Goal: Transaction & Acquisition: Purchase product/service

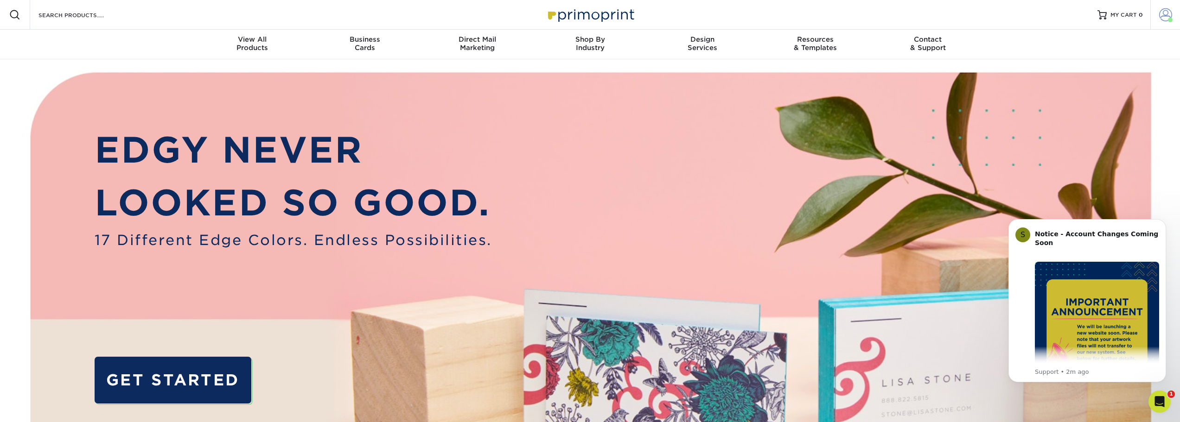
click at [1169, 12] on span at bounding box center [1165, 14] width 13 height 13
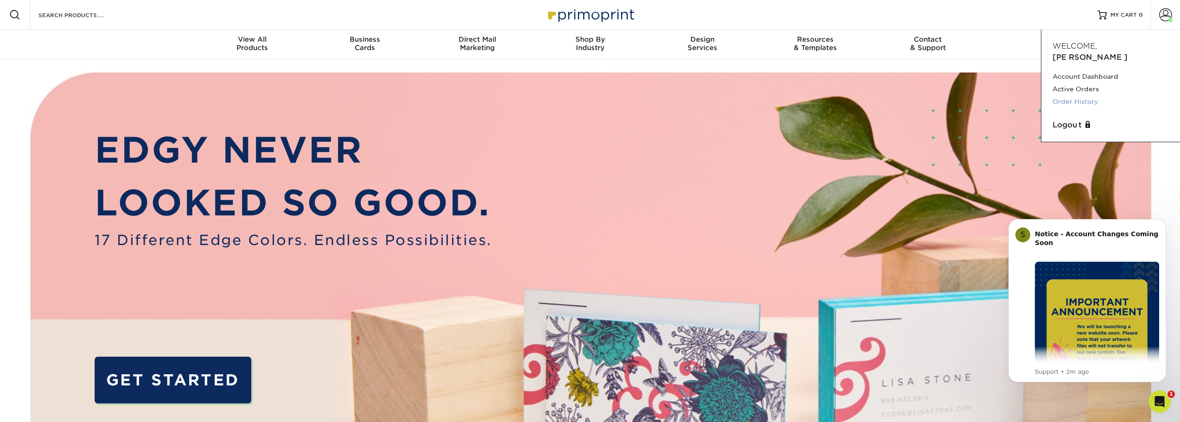
click at [1080, 96] on link "Order History" at bounding box center [1111, 102] width 116 height 13
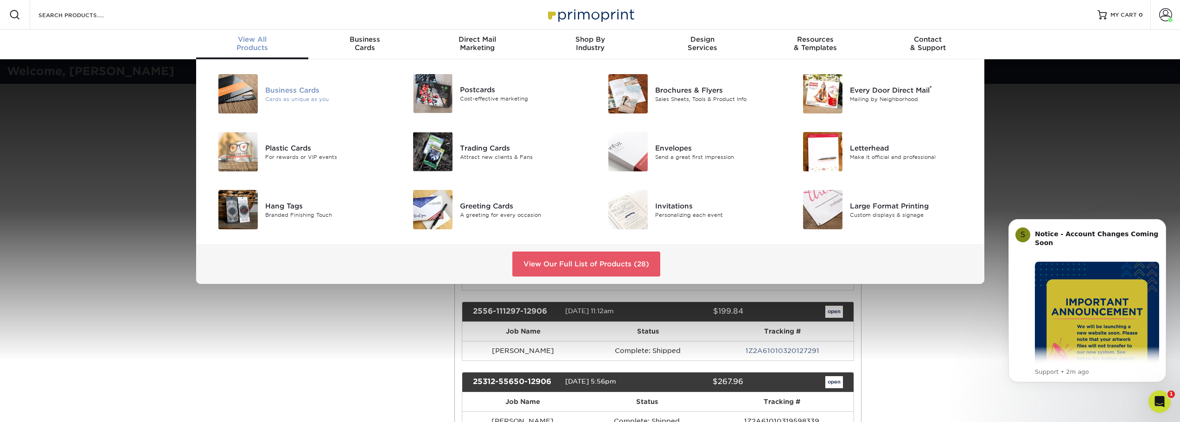
click at [262, 87] on div at bounding box center [232, 93] width 65 height 39
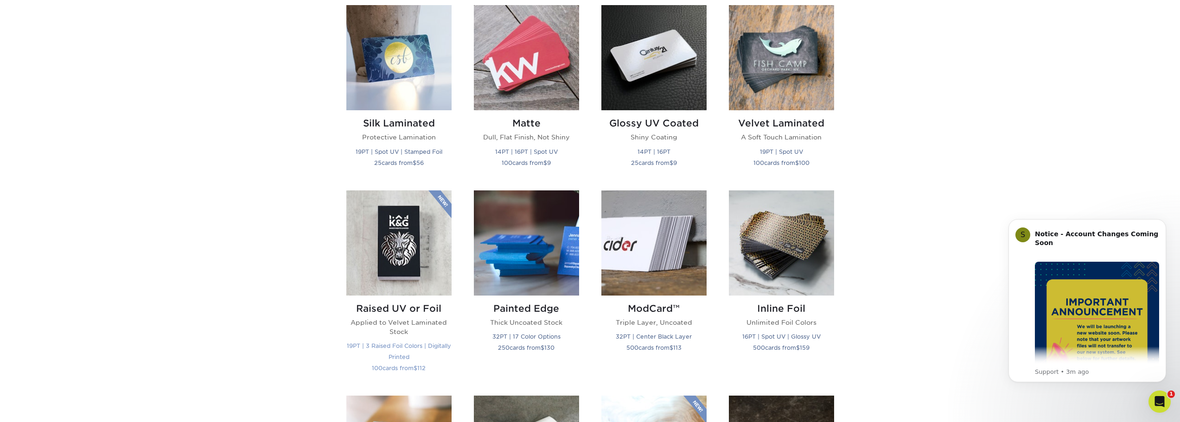
click at [405, 246] on img at bounding box center [398, 243] width 105 height 105
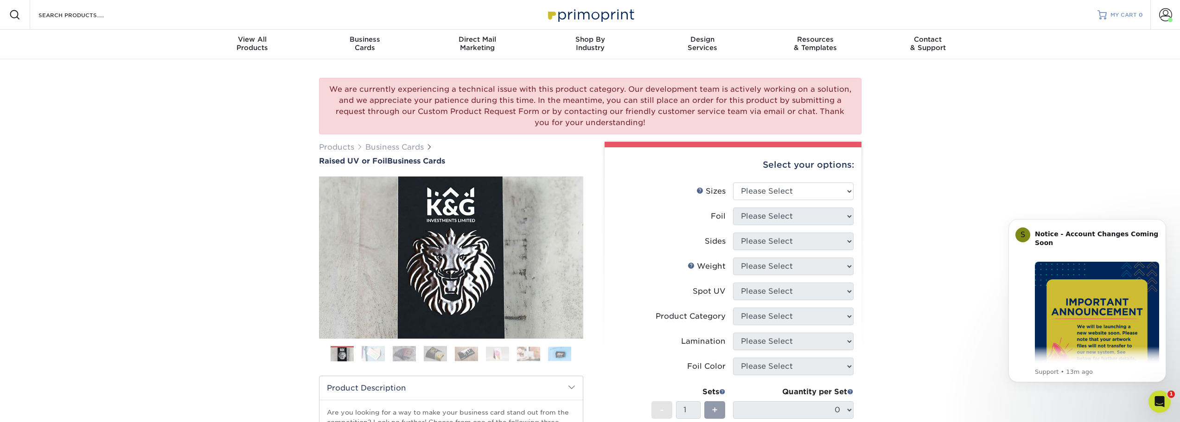
click at [1136, 15] on span "MY CART" at bounding box center [1124, 15] width 26 height 8
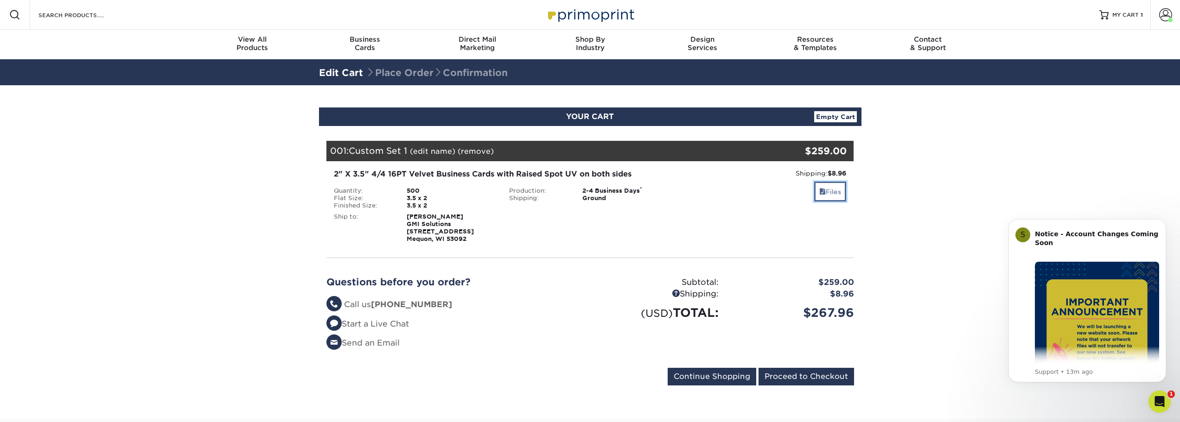
click at [832, 193] on link "Files" at bounding box center [830, 192] width 32 height 20
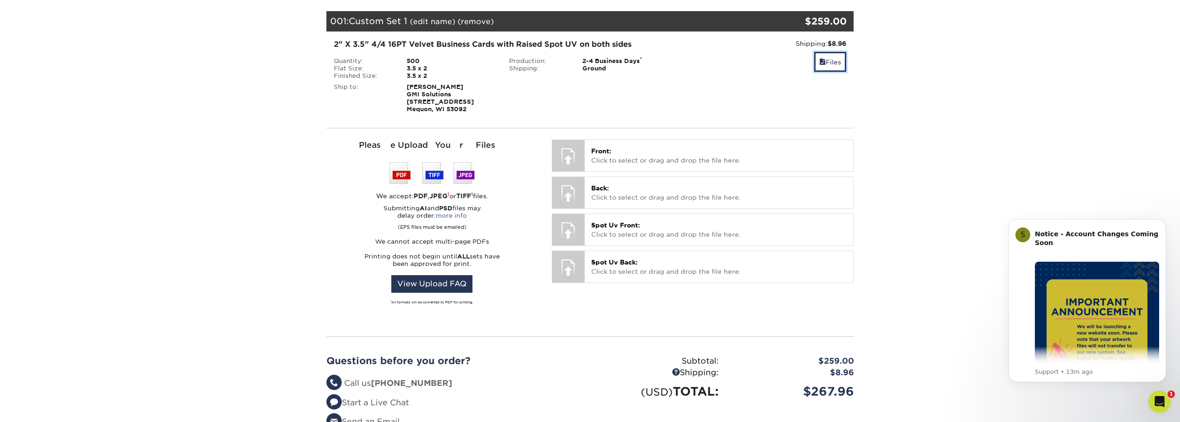
scroll to position [139, 0]
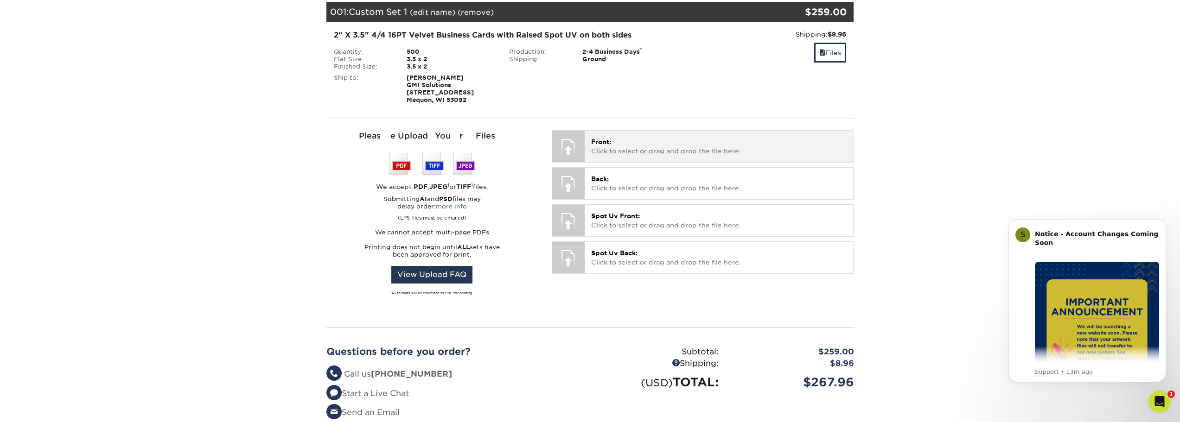
click at [645, 151] on p "Front: Click to select or drag and drop the file here." at bounding box center [719, 146] width 256 height 19
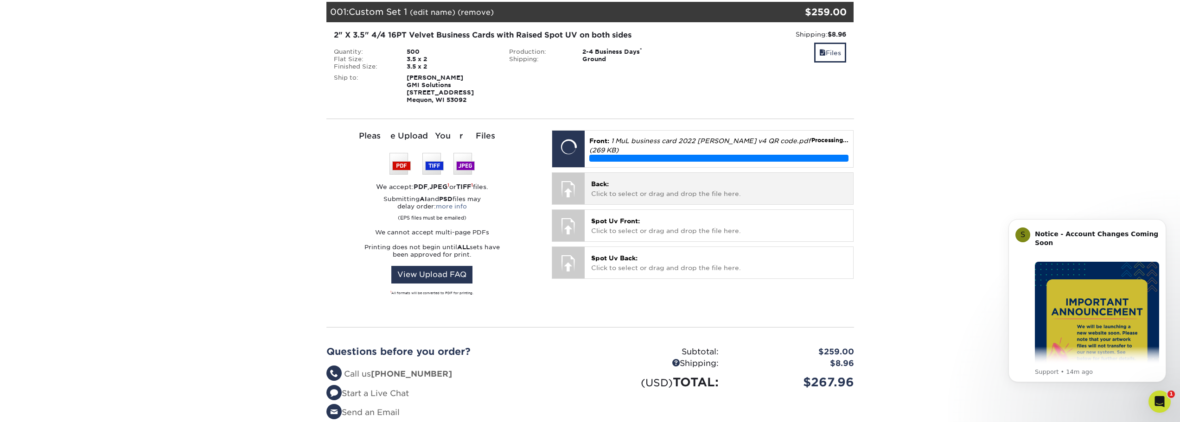
click at [566, 186] on div at bounding box center [568, 189] width 32 height 32
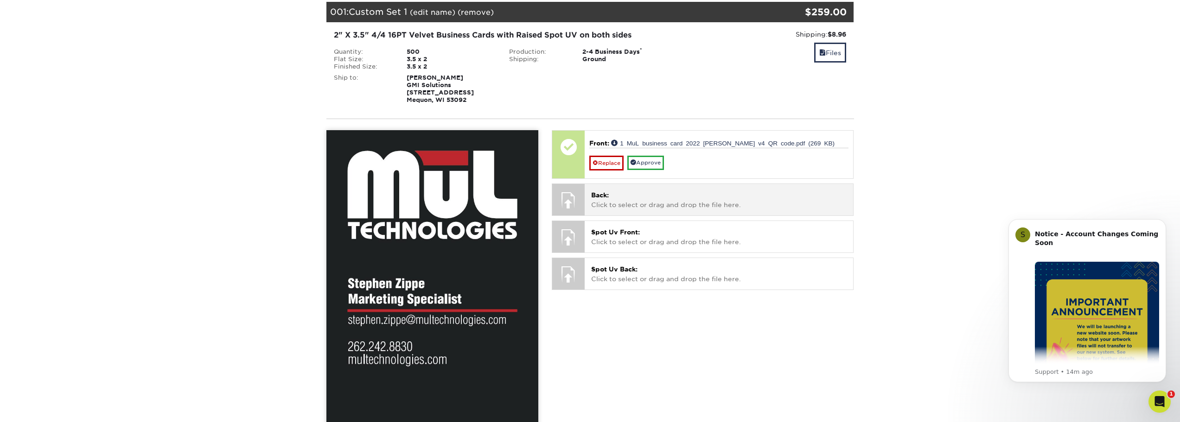
click at [606, 193] on span "Back:" at bounding box center [600, 195] width 18 height 7
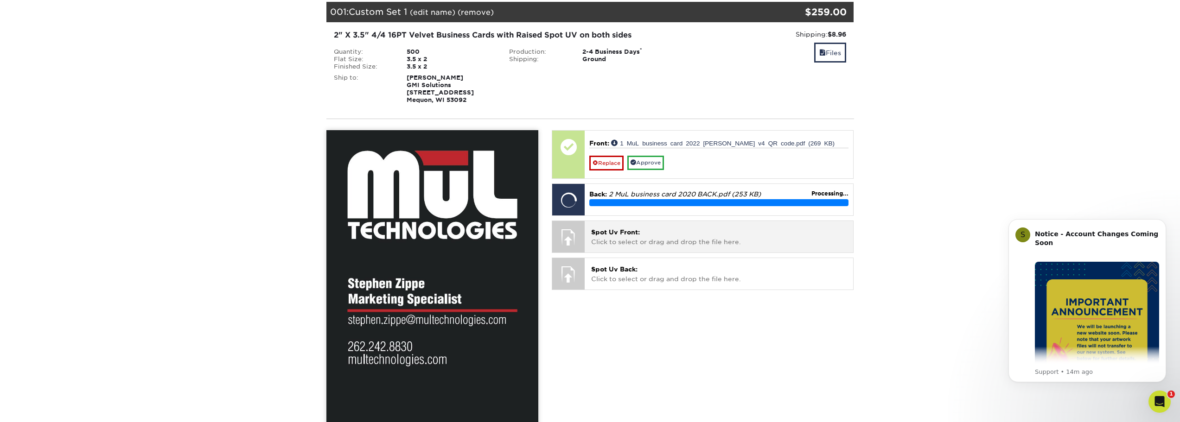
click at [633, 228] on p "Spot Uv Front: Click to select or drag and drop the file here." at bounding box center [719, 237] width 256 height 19
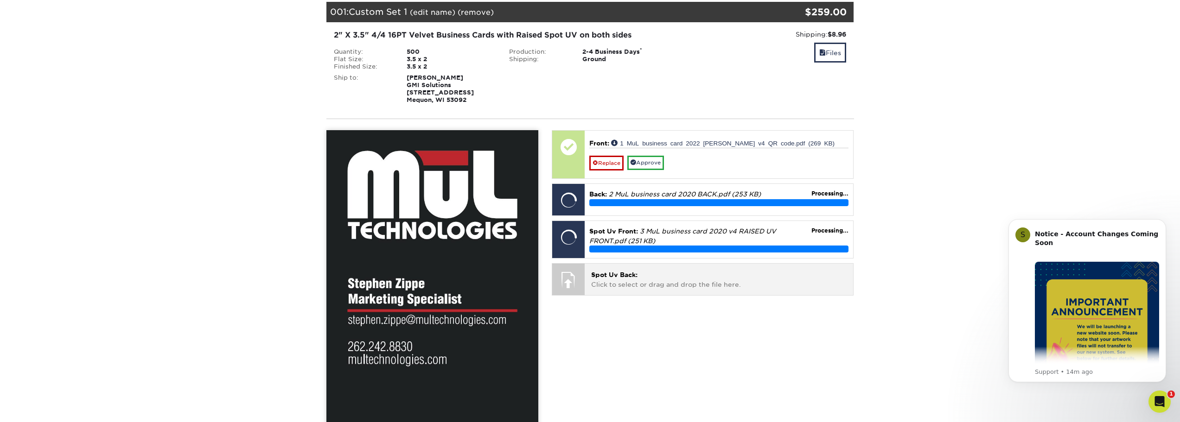
click at [632, 272] on span "Spot Uv Back:" at bounding box center [614, 274] width 46 height 7
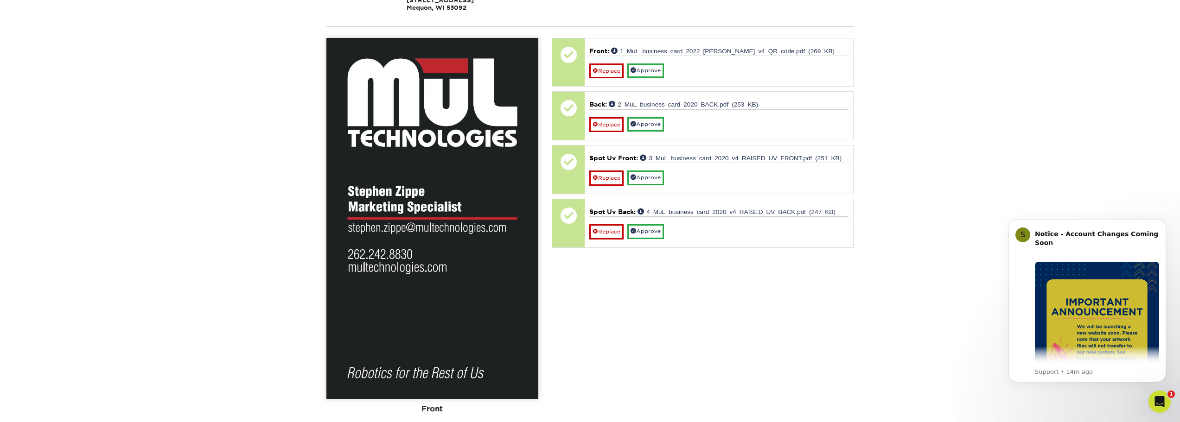
scroll to position [232, 0]
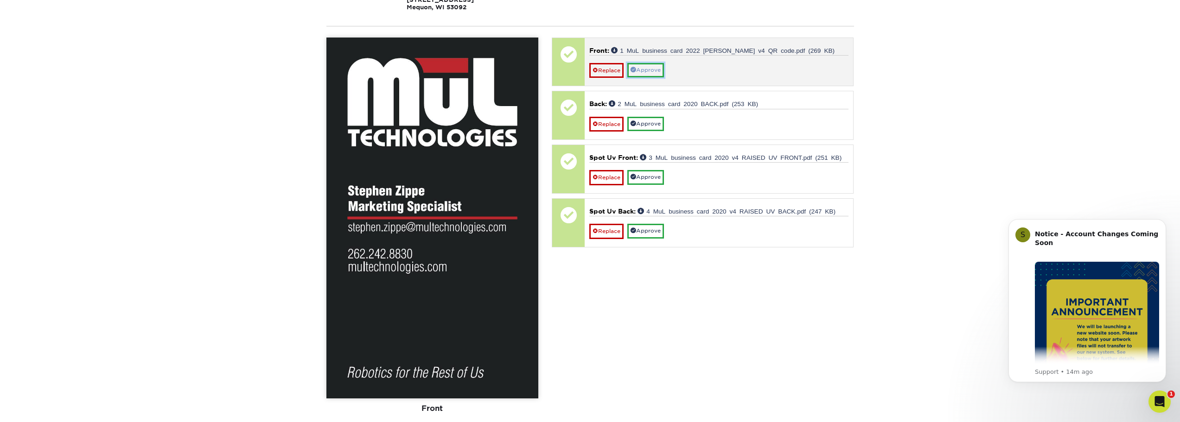
click at [643, 70] on link "Approve" at bounding box center [645, 70] width 37 height 14
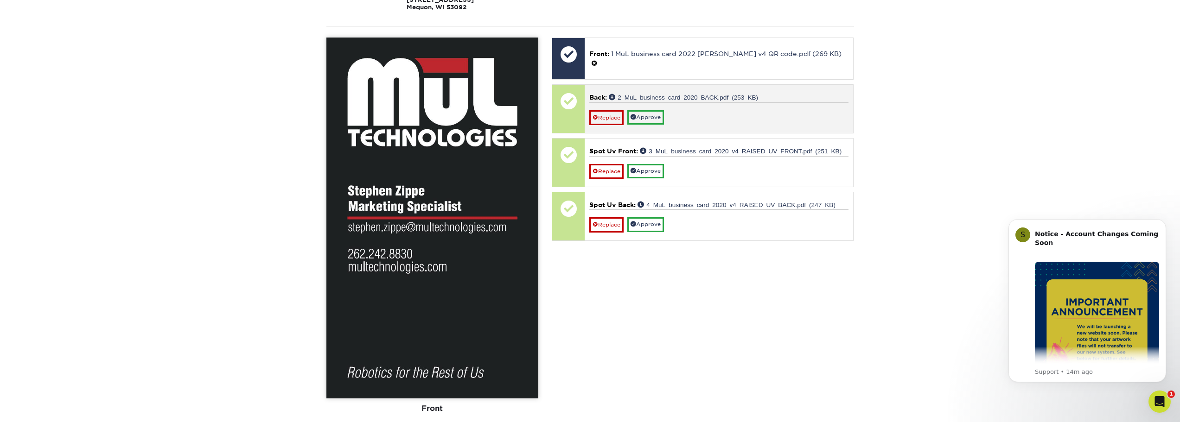
click at [569, 104] on div at bounding box center [568, 101] width 32 height 32
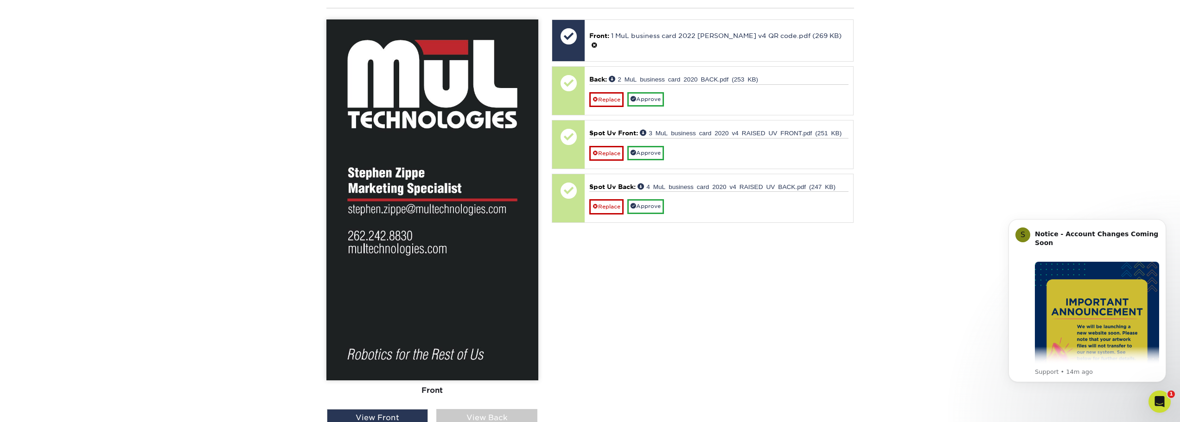
scroll to position [278, 0]
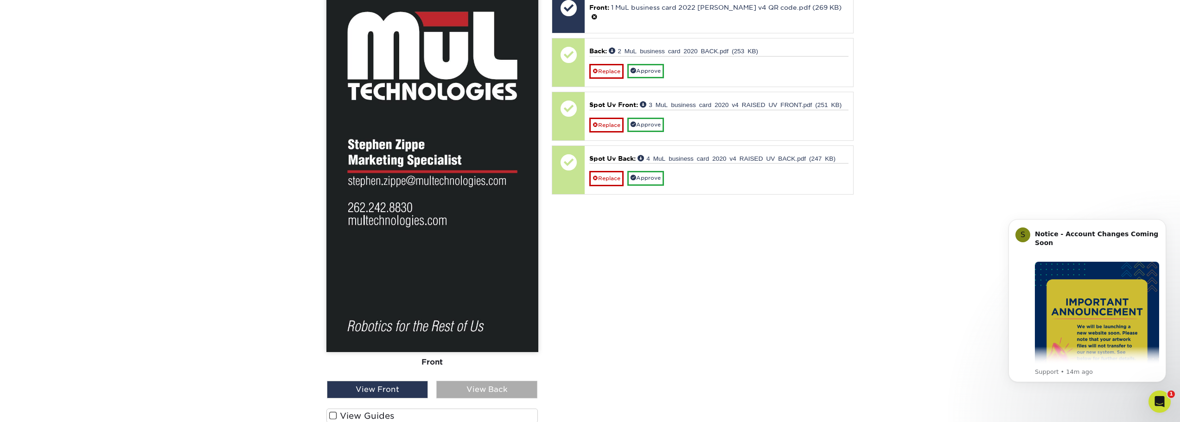
click at [465, 386] on div "View Back" at bounding box center [486, 390] width 101 height 18
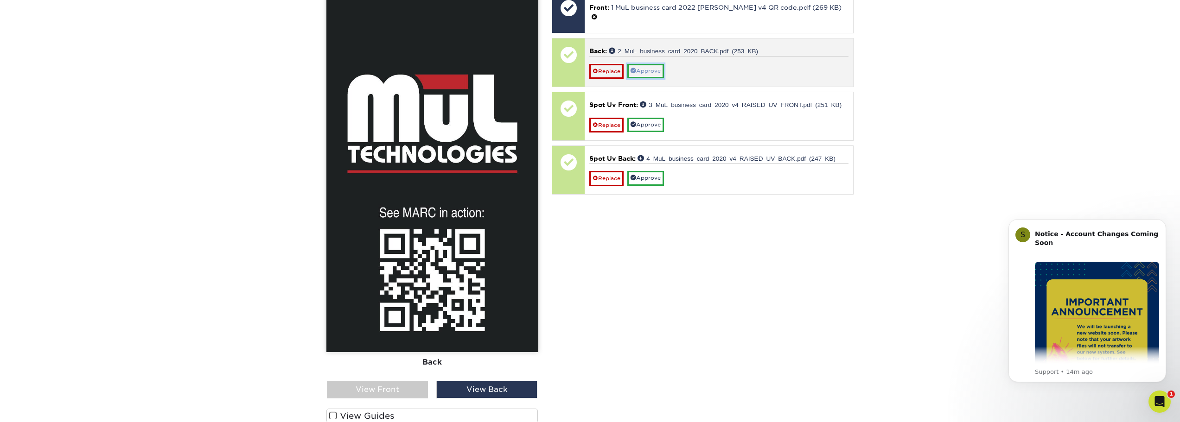
click at [645, 64] on link "Approve" at bounding box center [645, 71] width 37 height 14
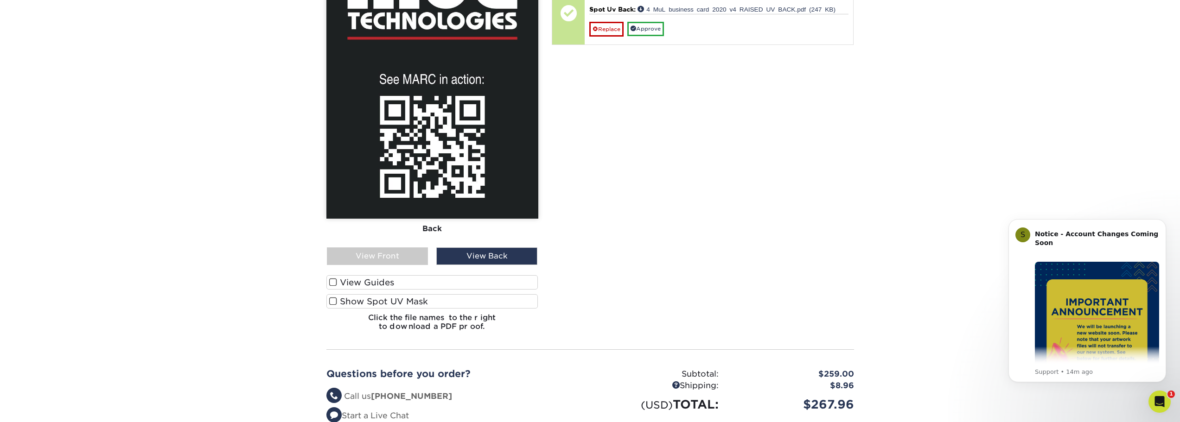
scroll to position [417, 0]
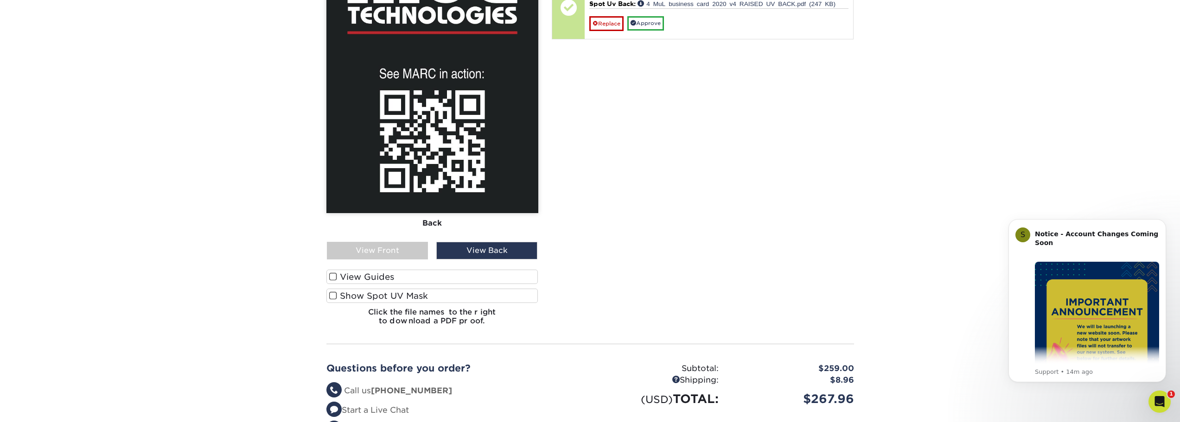
click at [363, 292] on label "Show Spot UV Mask" at bounding box center [432, 296] width 212 height 14
click at [0, 0] on input "Show Spot UV Mask" at bounding box center [0, 0] width 0 height 0
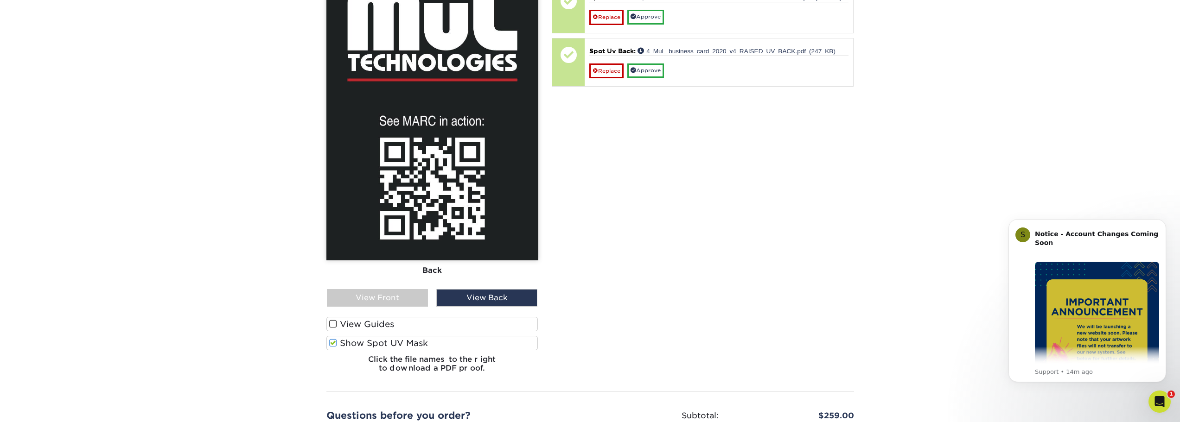
scroll to position [371, 0]
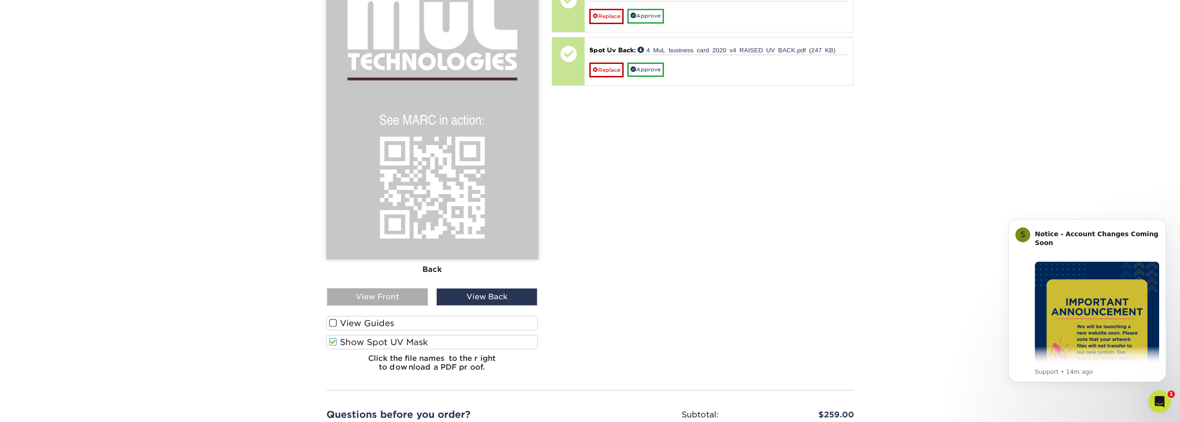
click at [410, 296] on div "View Front" at bounding box center [377, 297] width 101 height 18
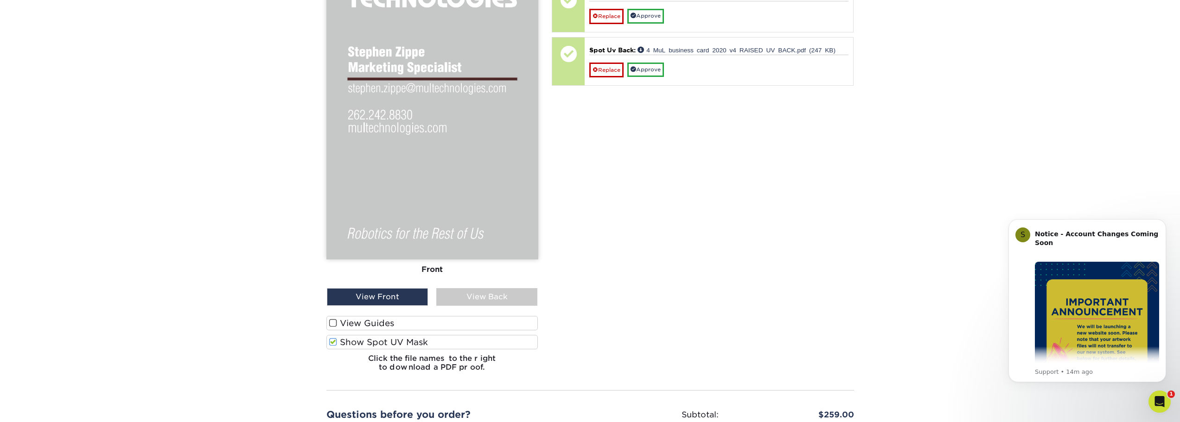
click at [336, 343] on span at bounding box center [333, 342] width 8 height 9
click at [0, 0] on input "Show Spot UV Mask" at bounding box center [0, 0] width 0 height 0
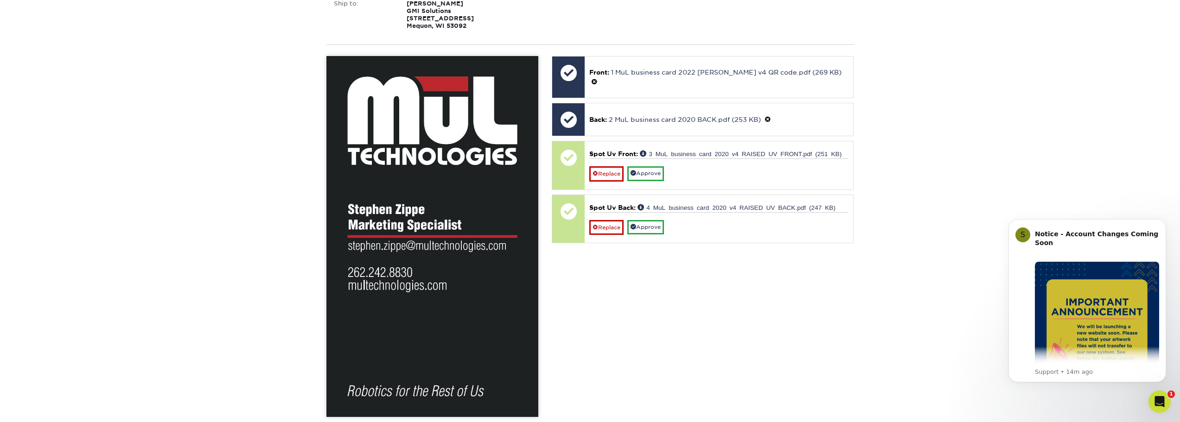
scroll to position [185, 0]
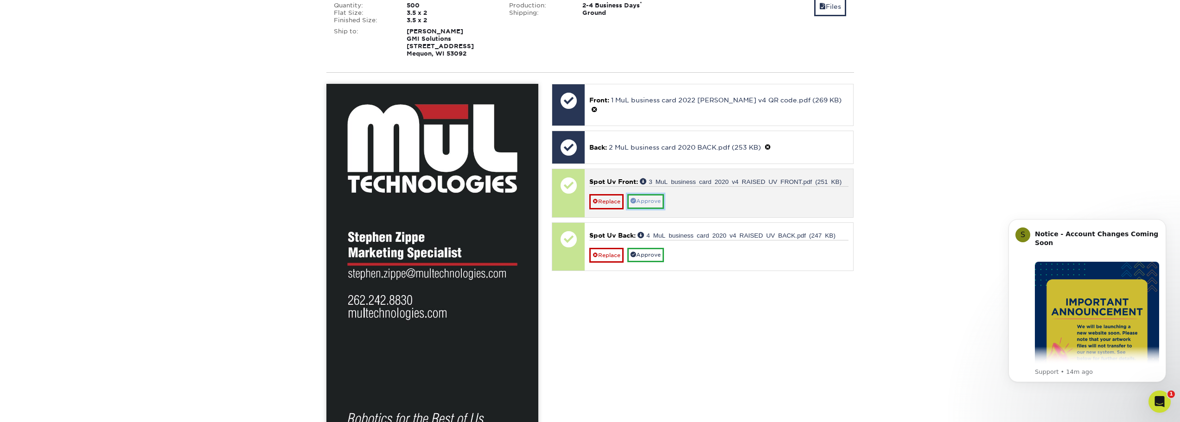
click at [653, 194] on link "Approve" at bounding box center [645, 201] width 37 height 14
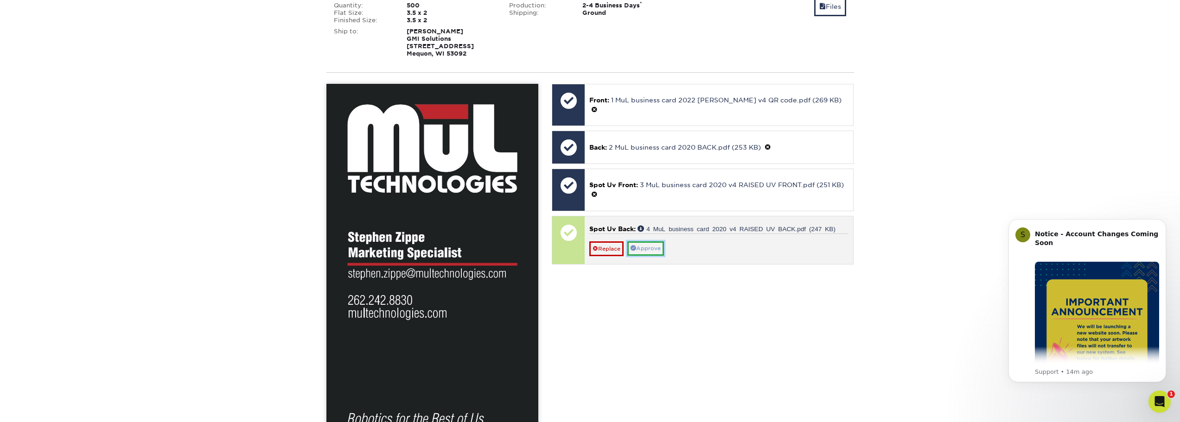
click at [643, 242] on link "Approve" at bounding box center [645, 249] width 37 height 14
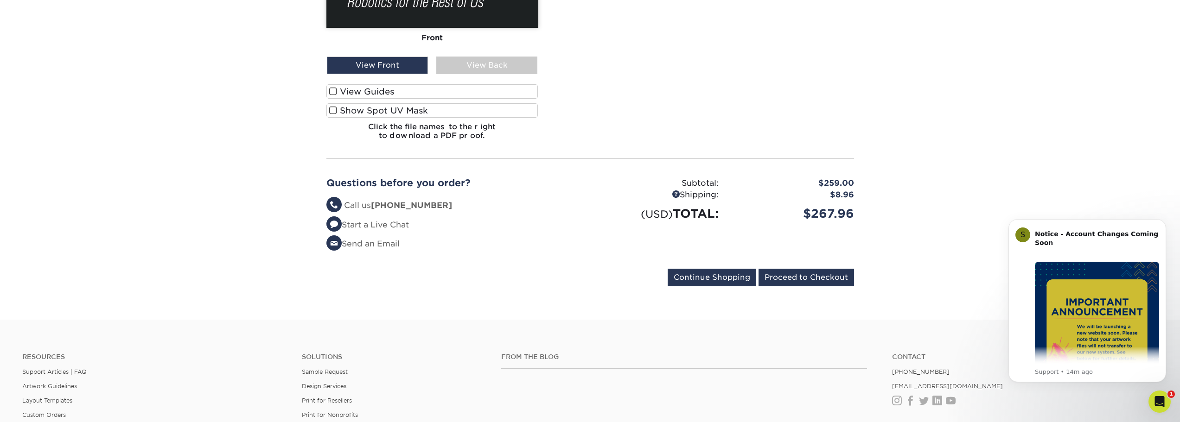
scroll to position [649, 0]
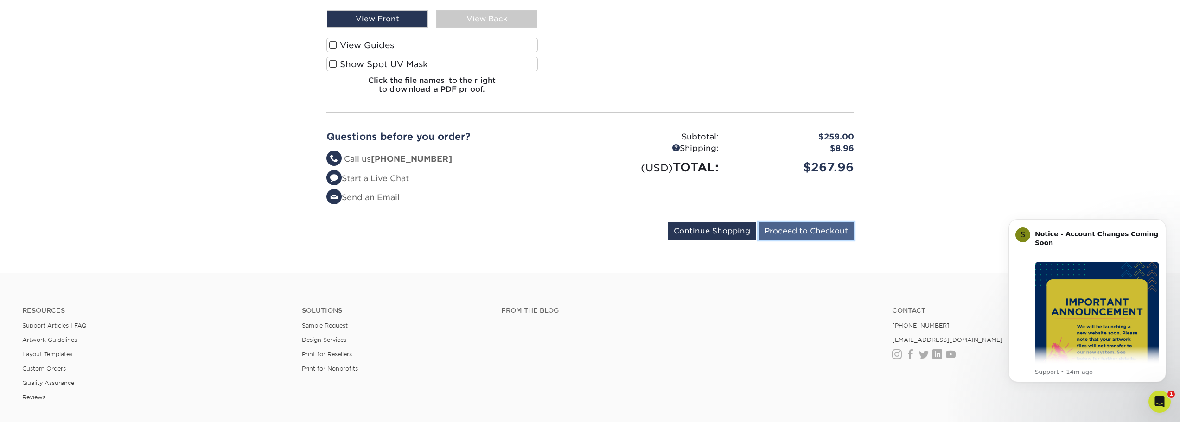
click at [798, 233] on input "Proceed to Checkout" at bounding box center [807, 232] width 96 height 18
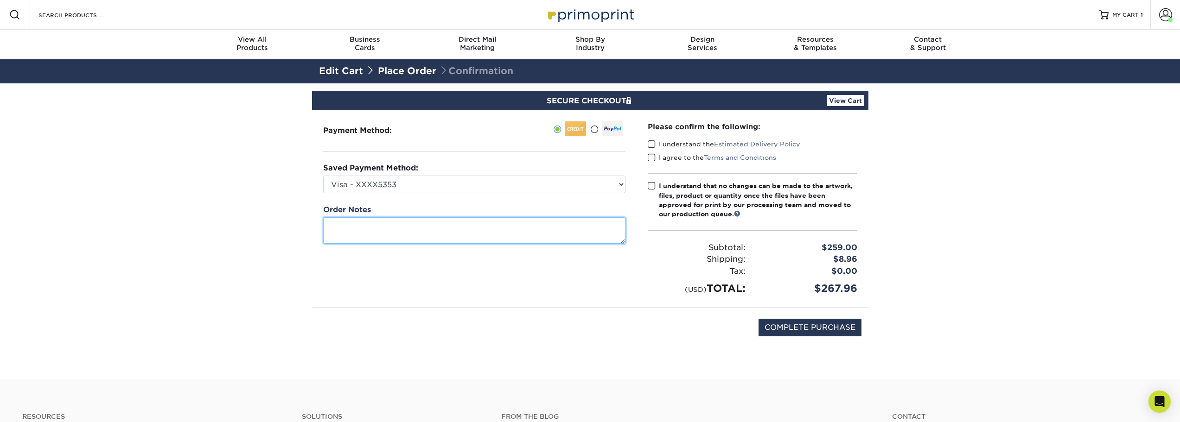
click at [495, 226] on textarea at bounding box center [474, 230] width 302 height 26
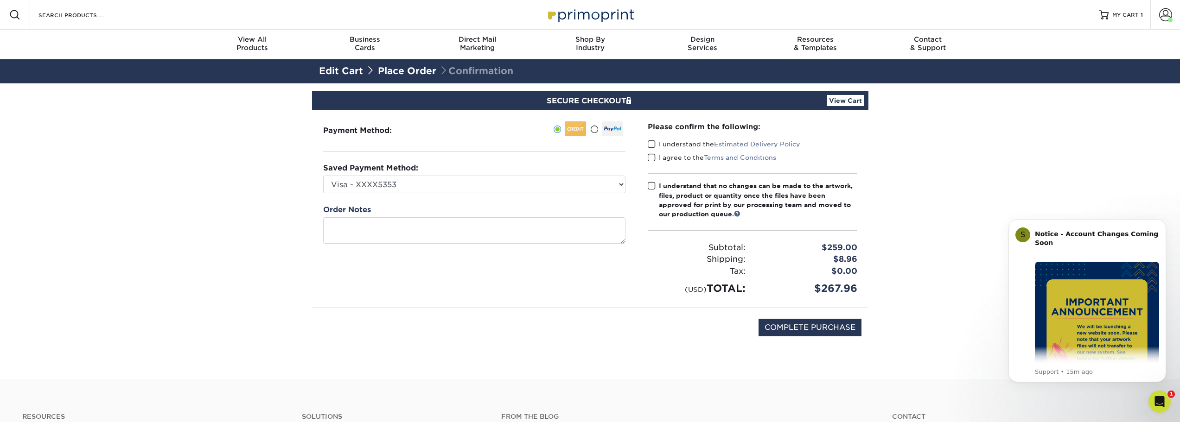
click at [652, 143] on span at bounding box center [652, 144] width 8 height 9
click at [0, 0] on input "I understand the Estimated Delivery Policy" at bounding box center [0, 0] width 0 height 0
click at [651, 159] on span at bounding box center [652, 157] width 8 height 9
click at [0, 0] on input "I agree to the Terms and Conditions" at bounding box center [0, 0] width 0 height 0
click at [652, 186] on span at bounding box center [652, 186] width 8 height 9
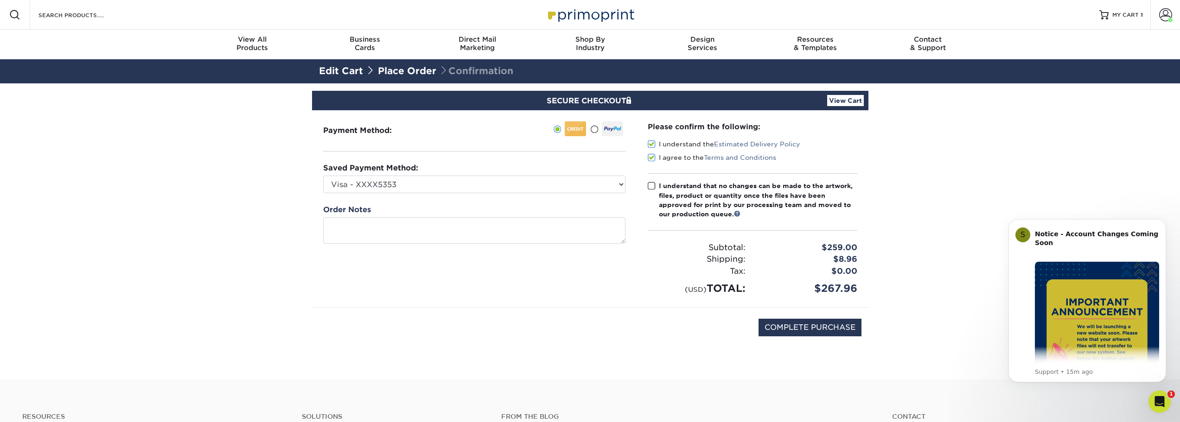
click at [0, 0] on input "I understand that no changes can be made to the artwork, files, product or quan…" at bounding box center [0, 0] width 0 height 0
click at [820, 328] on input "COMPLETE PURCHASE" at bounding box center [810, 328] width 103 height 18
type input "PROCESSING, PLEASE WAIT..."
